Goal: Navigation & Orientation: Find specific page/section

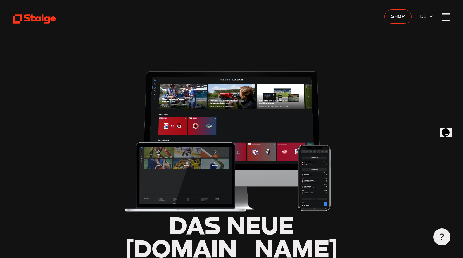
click at [443, 19] on div at bounding box center [446, 17] width 8 height 8
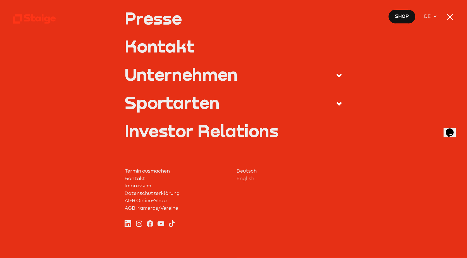
click at [225, 103] on label "Sportarten" at bounding box center [234, 104] width 218 height 20
click at [0, 0] on input "Sportarten" at bounding box center [0, 0] width 0 height 0
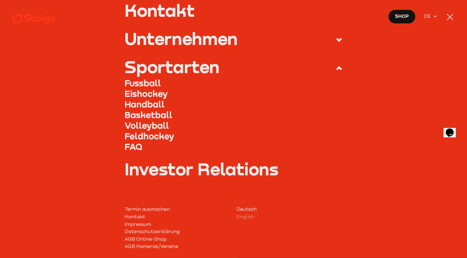
scroll to position [188, 0]
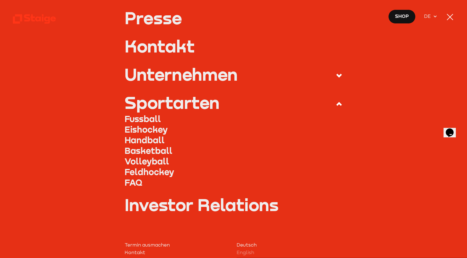
click at [135, 118] on link "Fussball" at bounding box center [234, 119] width 218 height 11
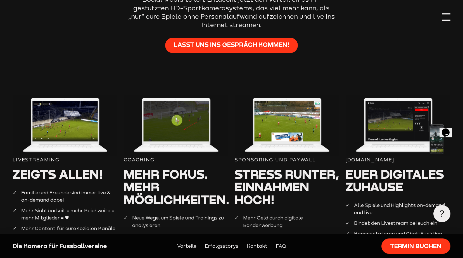
click at [449, 17] on div at bounding box center [446, 17] width 8 height 8
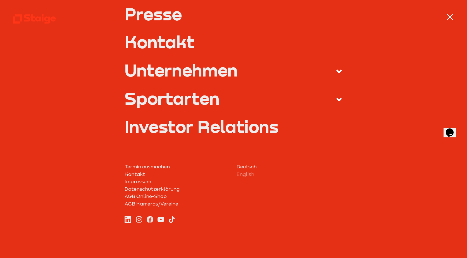
scroll to position [228, 0]
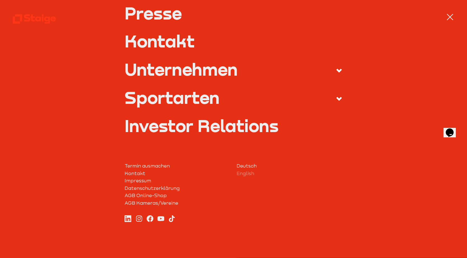
click at [450, 18] on div at bounding box center [450, 17] width 8 height 8
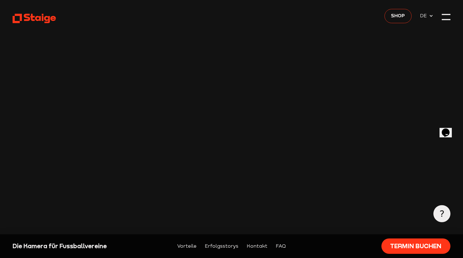
scroll to position [0, 0]
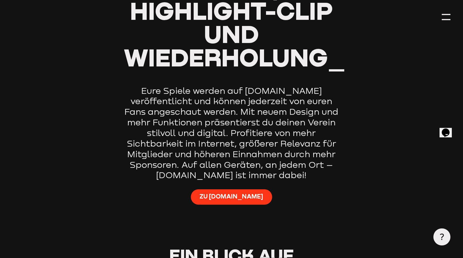
scroll to position [391, 0]
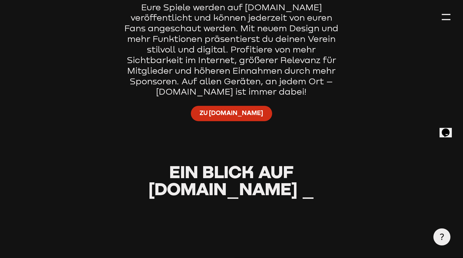
click at [223, 116] on span "Zu [DOMAIN_NAME]" at bounding box center [231, 113] width 64 height 8
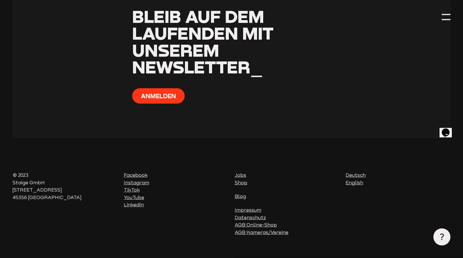
scroll to position [2606, 0]
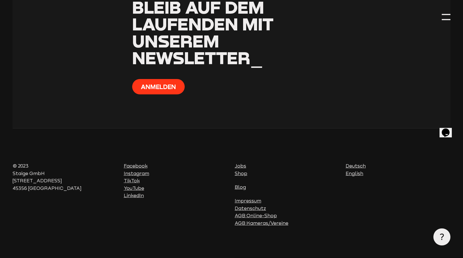
click at [445, 128] on icon "Chat widget" at bounding box center [446, 132] width 8 height 8
click at [447, 16] on div at bounding box center [446, 17] width 8 height 8
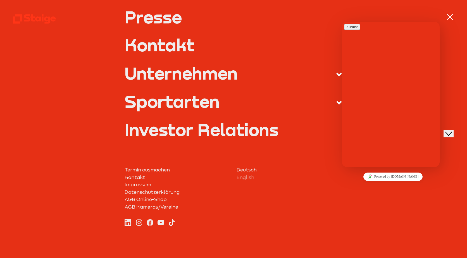
scroll to position [228, 0]
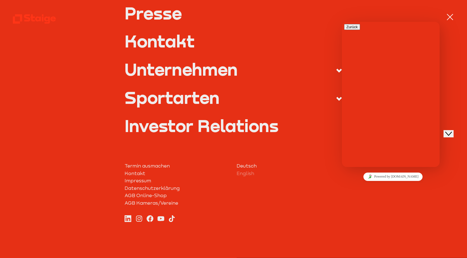
click at [304, 97] on label "Sportarten" at bounding box center [234, 99] width 218 height 20
click at [0, 0] on input "Sportarten" at bounding box center [0, 0] width 0 height 0
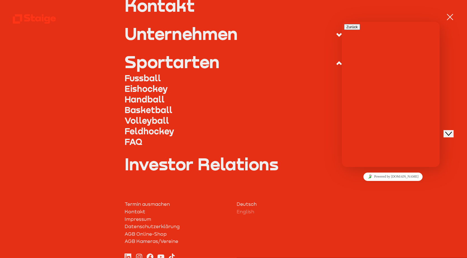
scroll to position [193, 0]
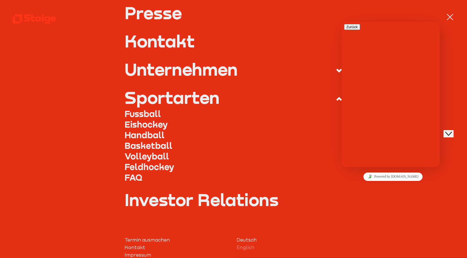
click at [143, 111] on link "Fussball" at bounding box center [234, 114] width 218 height 11
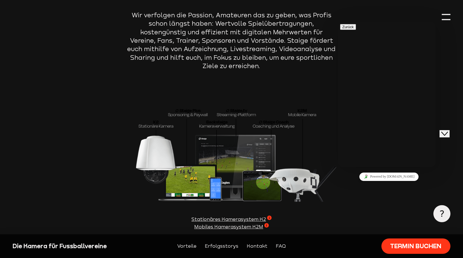
scroll to position [1648, 0]
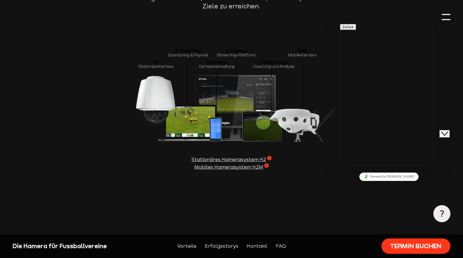
click at [448, 130] on div "Close Chat This icon closes the chat window." at bounding box center [444, 133] width 7 height 7
click at [448, 12] on section "Staige bringt euch auf das nächste Level Wir verfolgen die Passion, Amateuren d…" at bounding box center [231, 46] width 437 height 317
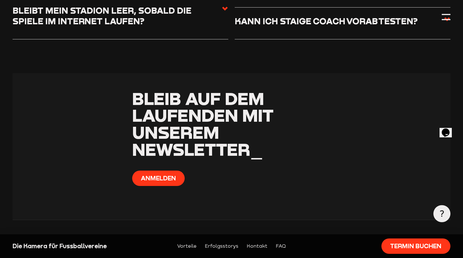
scroll to position [2612, 0]
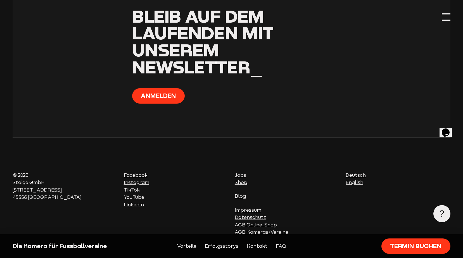
click at [443, 20] on div at bounding box center [446, 20] width 8 height 1
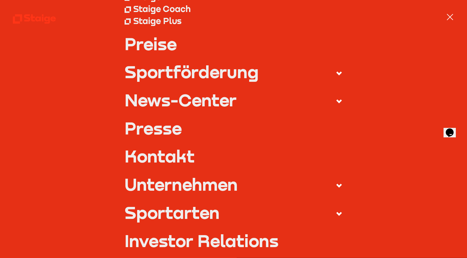
scroll to position [195, 0]
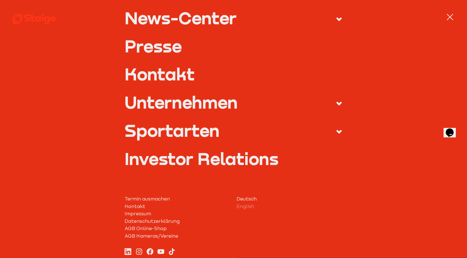
click at [327, 133] on span at bounding box center [334, 131] width 15 height 9
click at [0, 0] on input "Sportarten" at bounding box center [0, 0] width 0 height 0
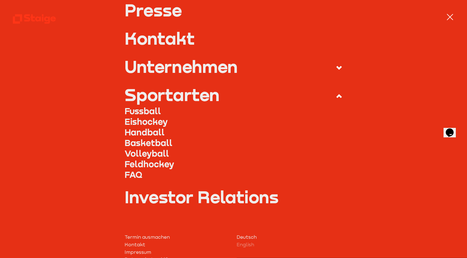
scroll to position [160, 0]
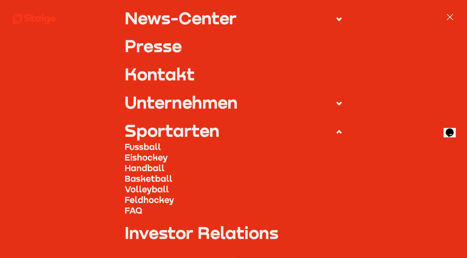
click at [143, 147] on link "Fussball" at bounding box center [234, 147] width 218 height 11
